Goal: Check status: Check status

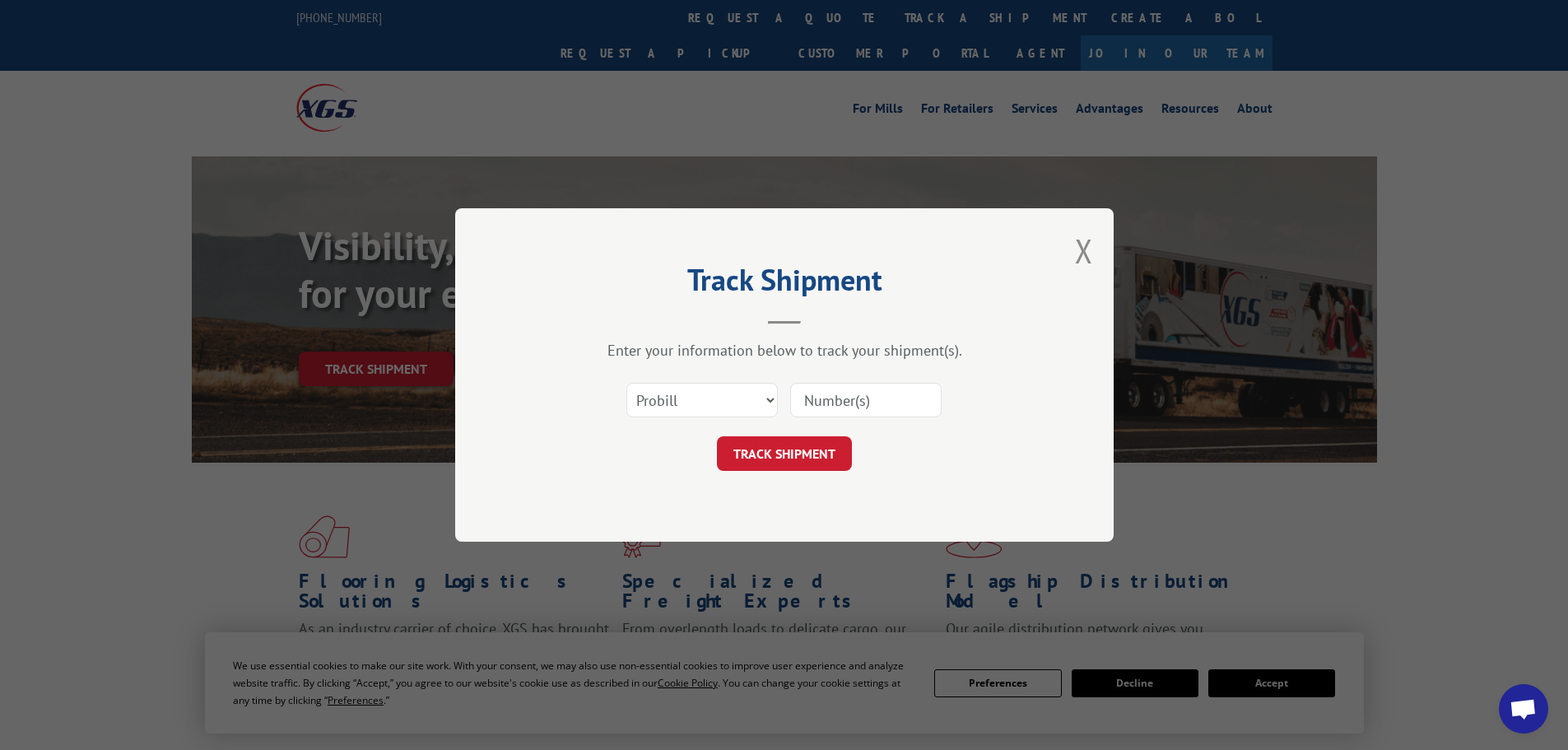
click at [813, 397] on input at bounding box center [865, 399] width 151 height 34
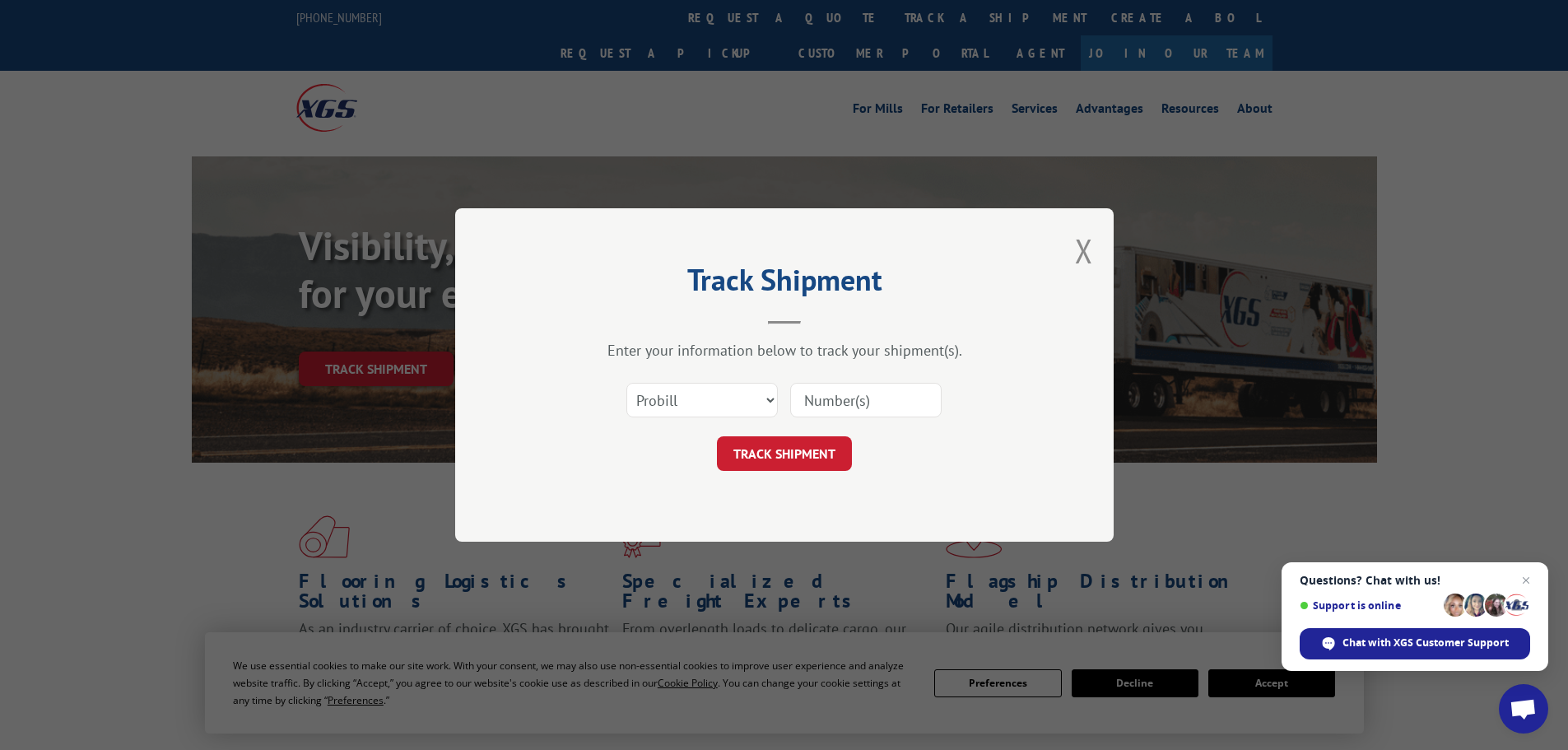
paste input "17477959"
type input "17477959"
click at [819, 452] on button "TRACK SHIPMENT" at bounding box center [784, 453] width 135 height 34
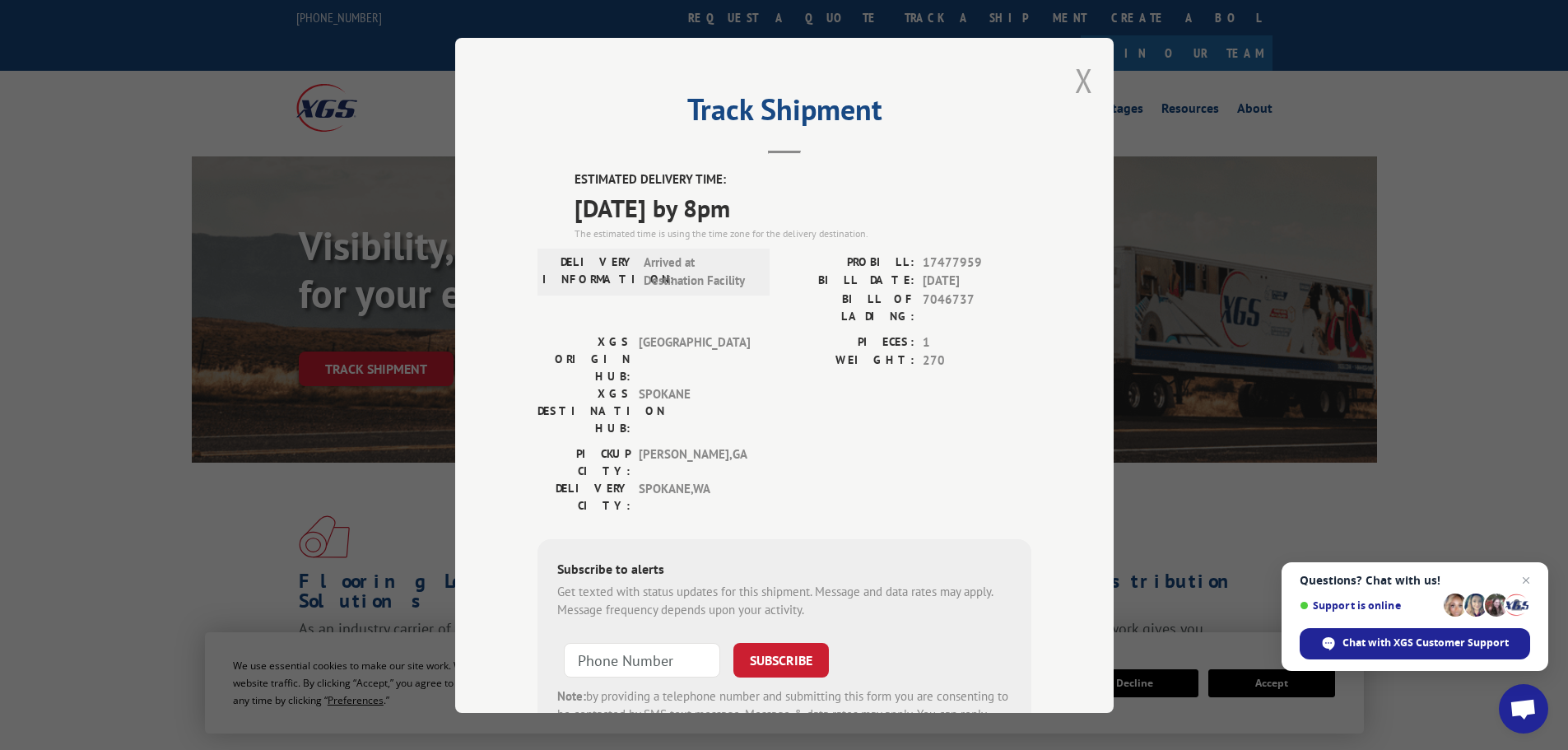
click at [1077, 79] on button "Close modal" at bounding box center [1084, 80] width 19 height 44
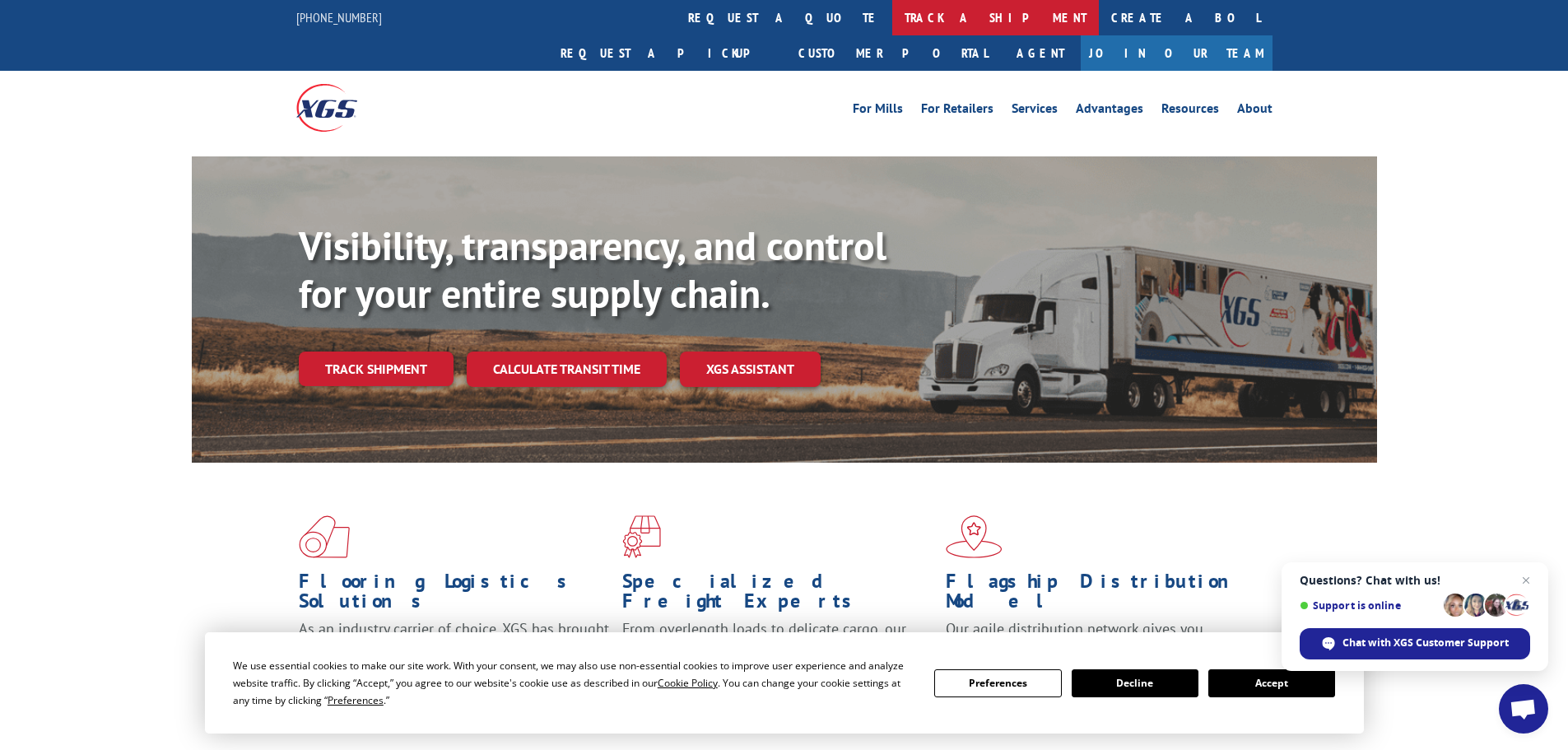
click at [892, 16] on link "track a shipment" at bounding box center [995, 18] width 207 height 35
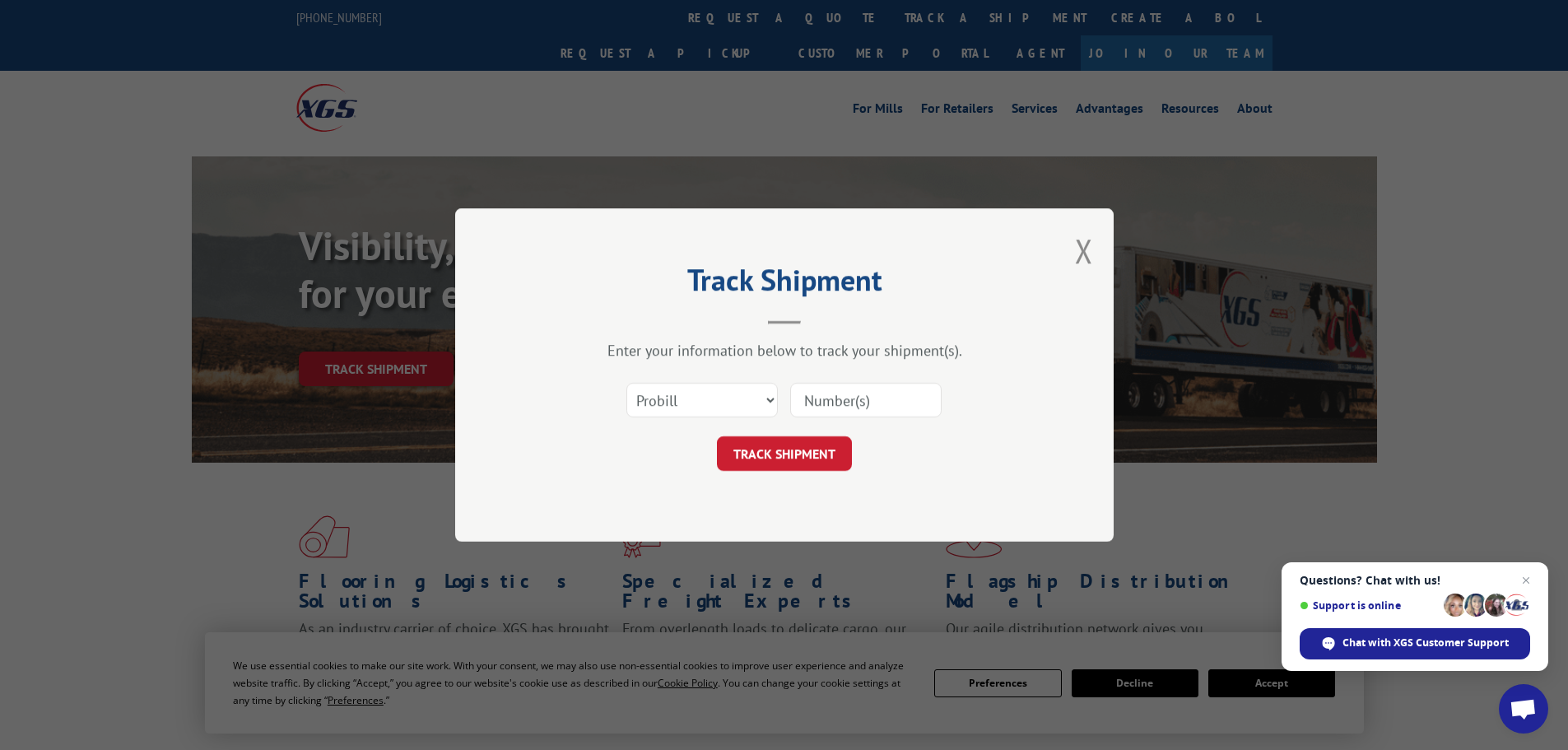
click at [808, 403] on input at bounding box center [865, 399] width 151 height 34
paste input "17523228"
type input "17523228"
click at [763, 454] on button "TRACK SHIPMENT" at bounding box center [784, 453] width 135 height 34
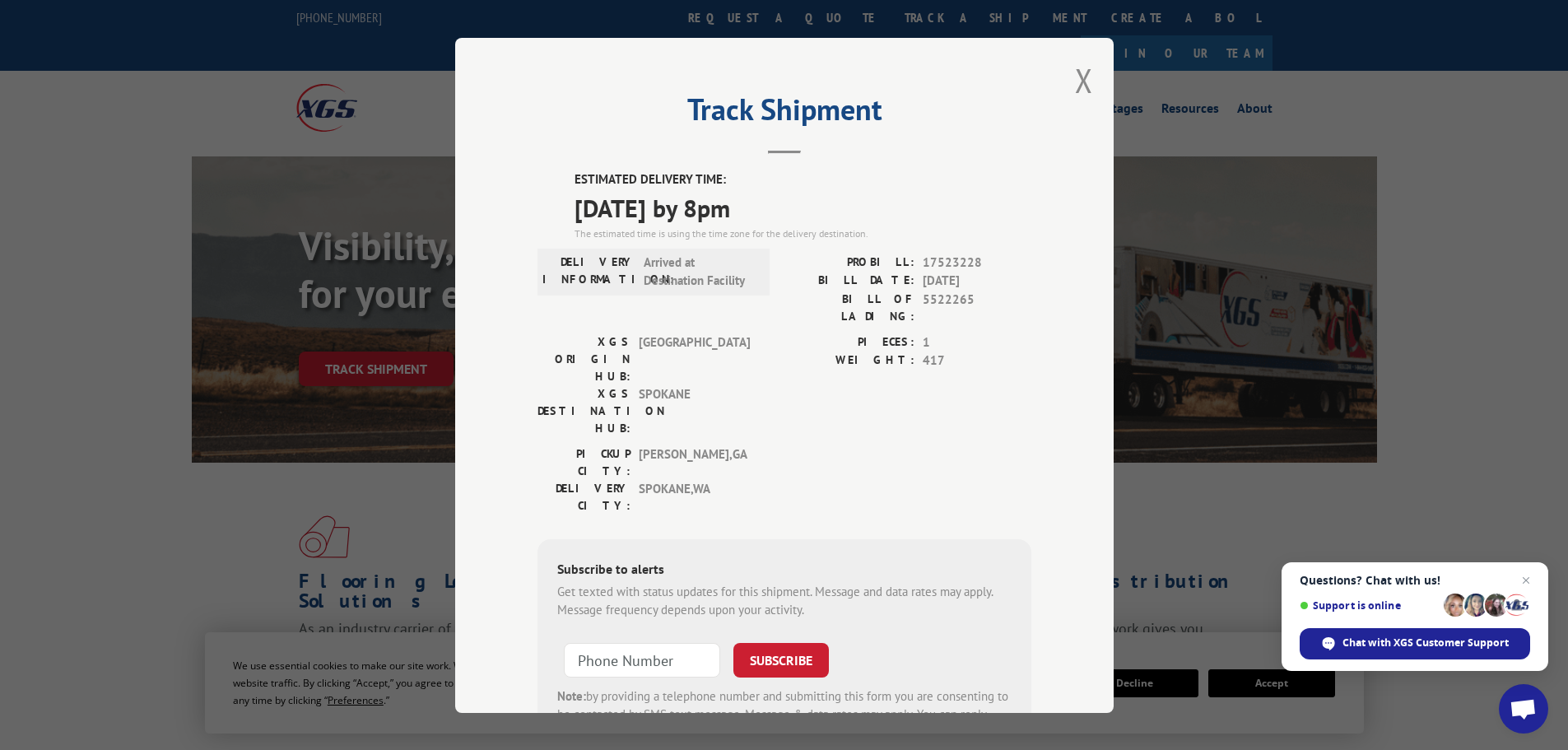
drag, startPoint x: 562, startPoint y: 171, endPoint x: 766, endPoint y: 219, distance: 209.6
click at [788, 212] on div "ESTIMATED DELIVERY TIME: [DATE] by 8pm The estimated time is using the time zon…" at bounding box center [784, 466] width 494 height 591
copy div "ESTIMATED DELIVERY TIME: [DATE] by 8pm"
click at [1083, 79] on button "Close modal" at bounding box center [1084, 80] width 19 height 44
